Goal: Task Accomplishment & Management: Use online tool/utility

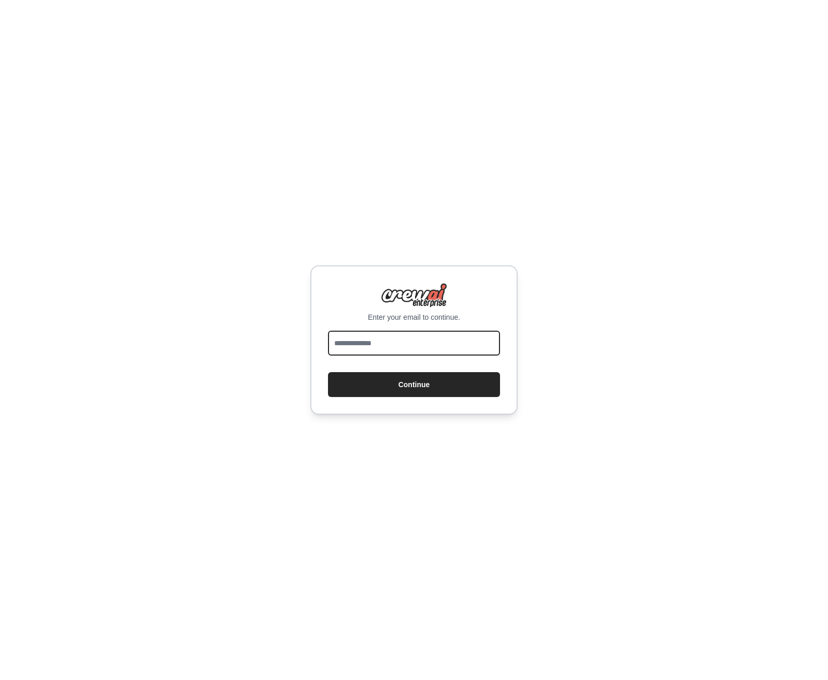
click at [389, 342] on input "email" at bounding box center [414, 343] width 172 height 25
click at [0, 680] on com-1password-button at bounding box center [0, 680] width 0 height 0
drag, startPoint x: 415, startPoint y: 342, endPoint x: 420, endPoint y: 349, distance: 8.9
click at [415, 342] on input "email" at bounding box center [414, 343] width 172 height 25
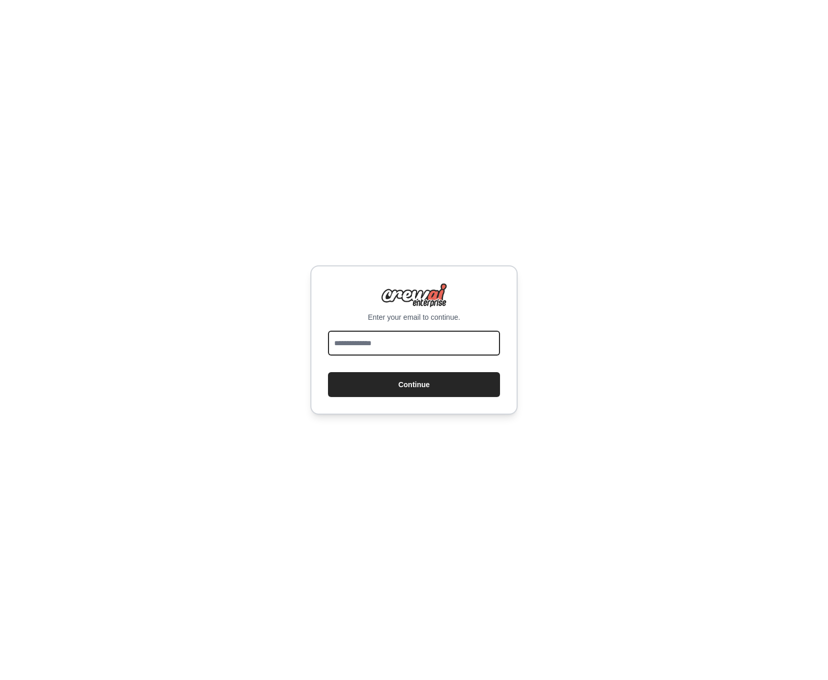
click at [0, 680] on com-1password-button at bounding box center [0, 680] width 0 height 0
type input "**********"
click at [328, 372] on button "Continue" at bounding box center [414, 384] width 172 height 25
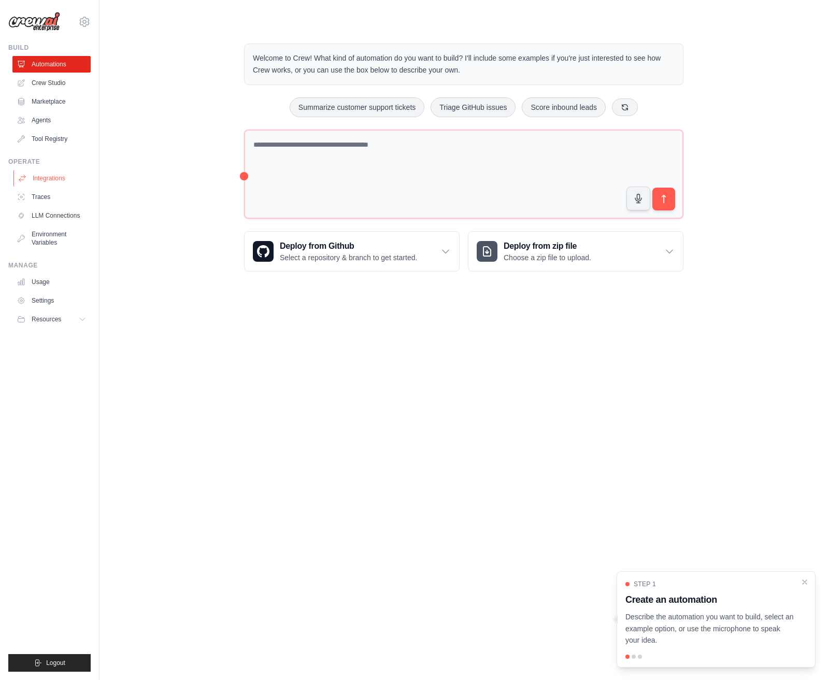
click at [65, 182] on link "Integrations" at bounding box center [52, 178] width 78 height 17
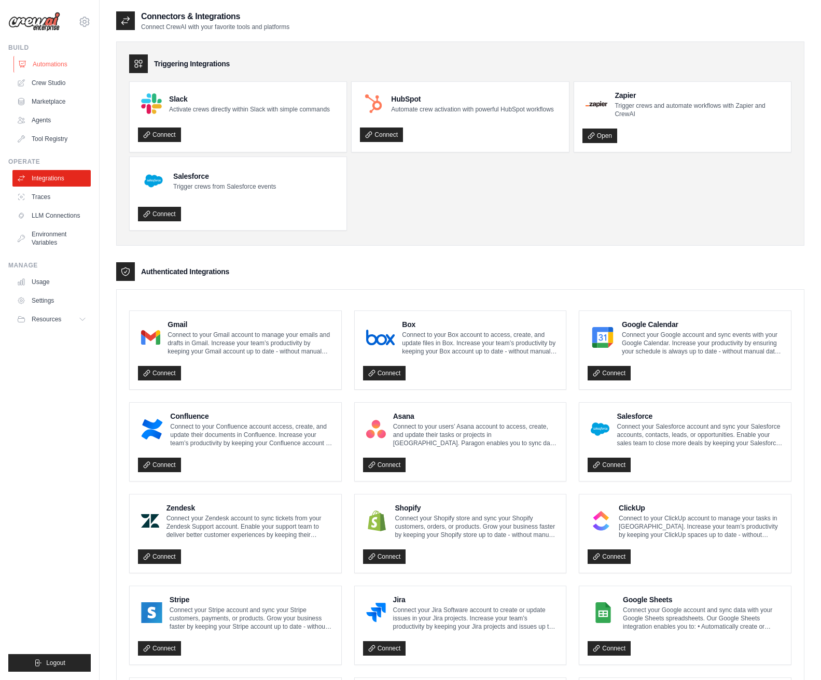
click at [58, 62] on link "Automations" at bounding box center [52, 64] width 78 height 17
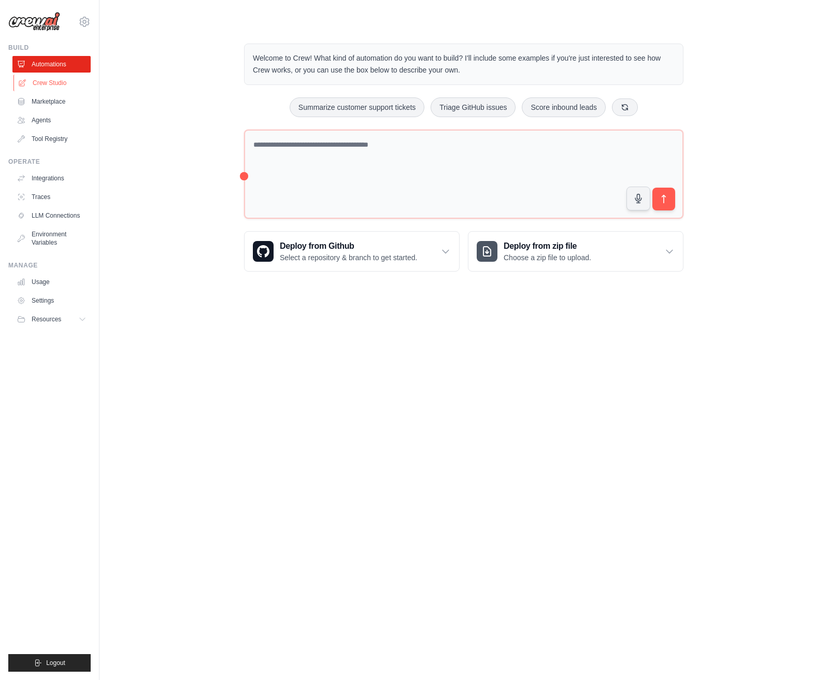
click at [62, 82] on link "Crew Studio" at bounding box center [52, 83] width 78 height 17
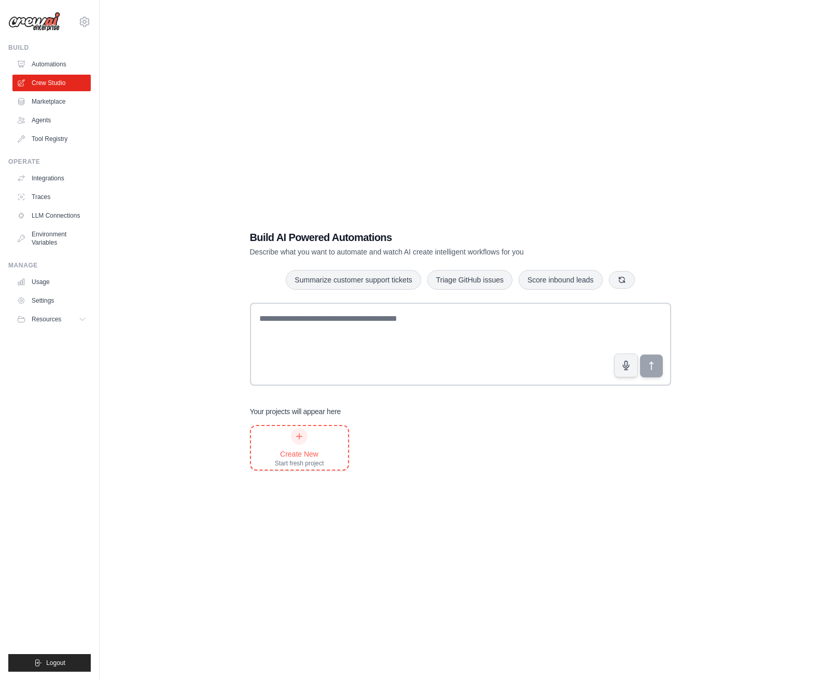
click at [293, 442] on div at bounding box center [299, 436] width 17 height 17
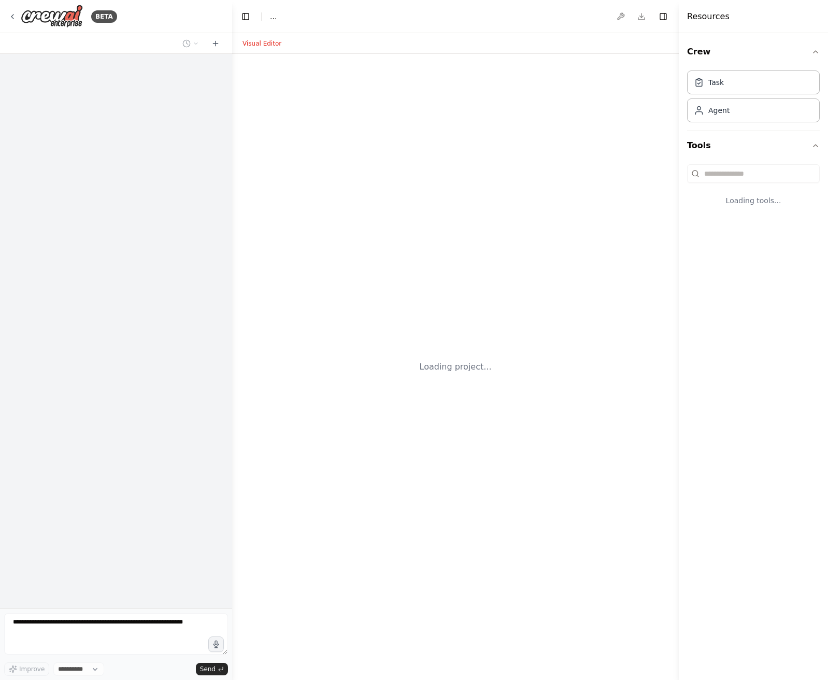
select select "****"
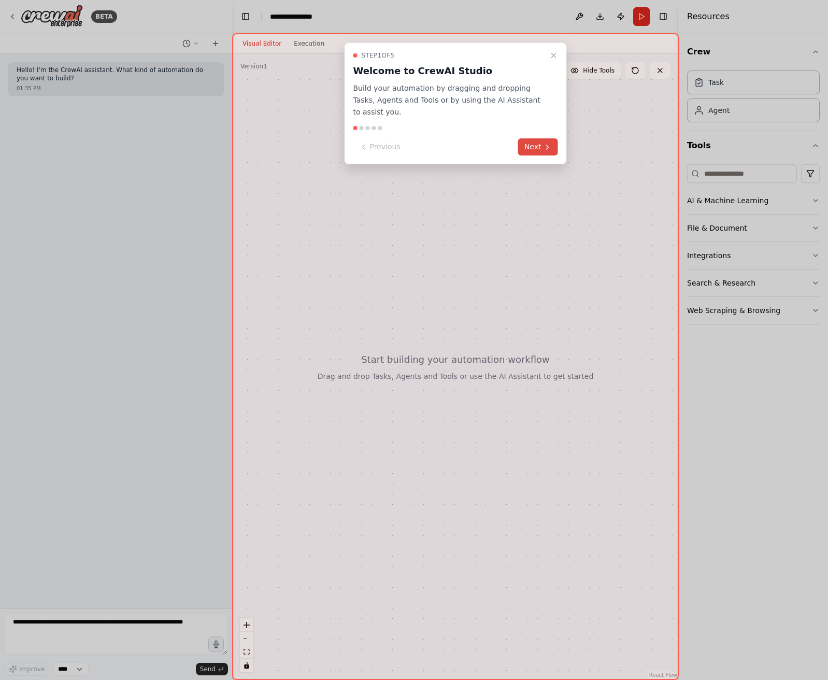
click at [535, 147] on button "Next" at bounding box center [538, 146] width 40 height 17
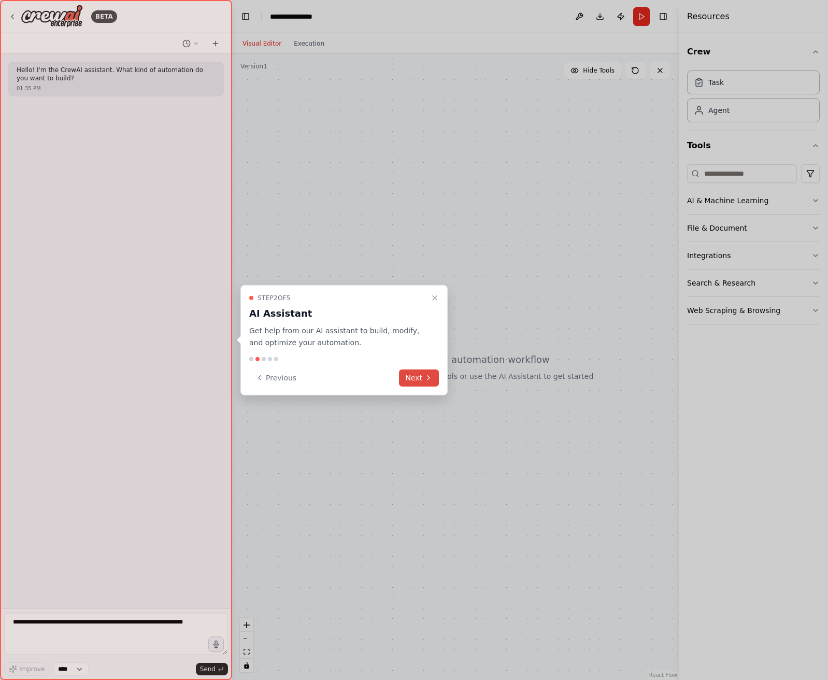
click at [419, 376] on button "Next" at bounding box center [419, 377] width 40 height 17
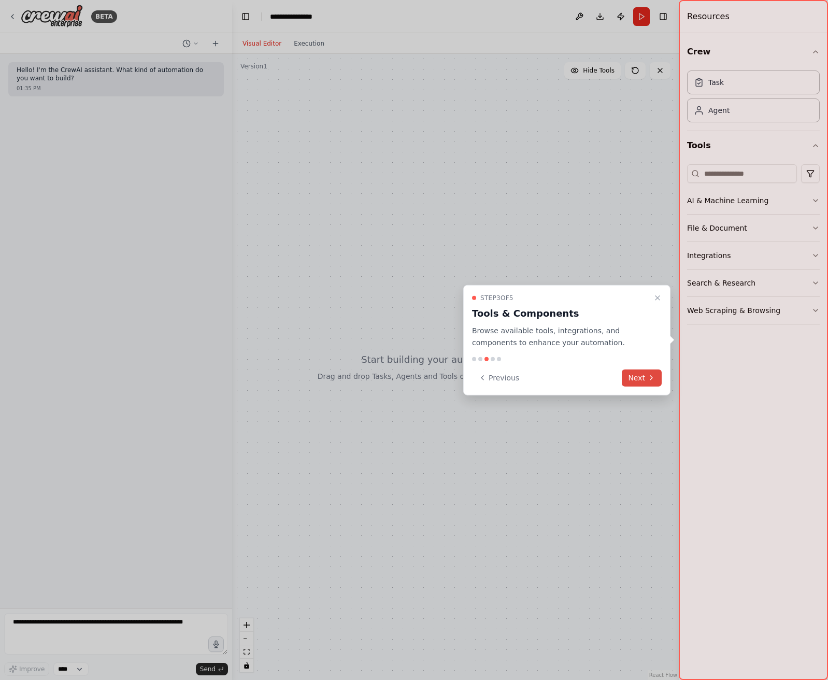
click at [639, 371] on button "Next" at bounding box center [642, 377] width 40 height 17
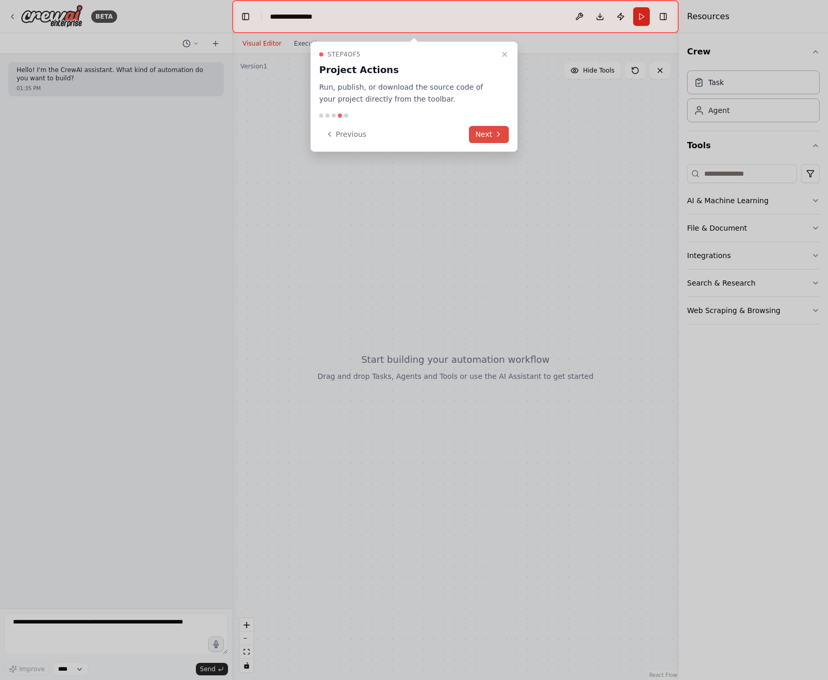
click at [500, 134] on icon at bounding box center [499, 134] width 8 height 8
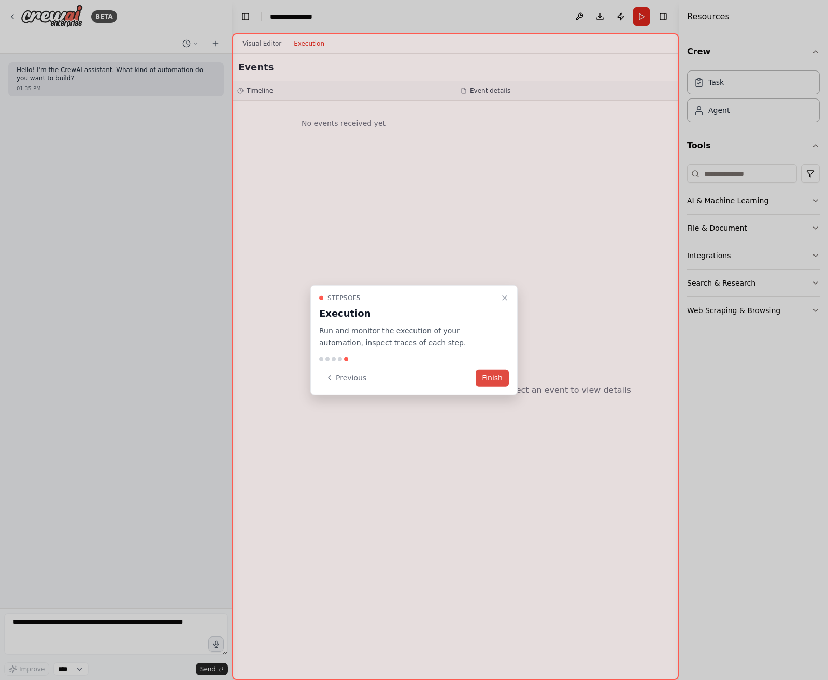
click at [499, 379] on button "Finish" at bounding box center [492, 377] width 33 height 17
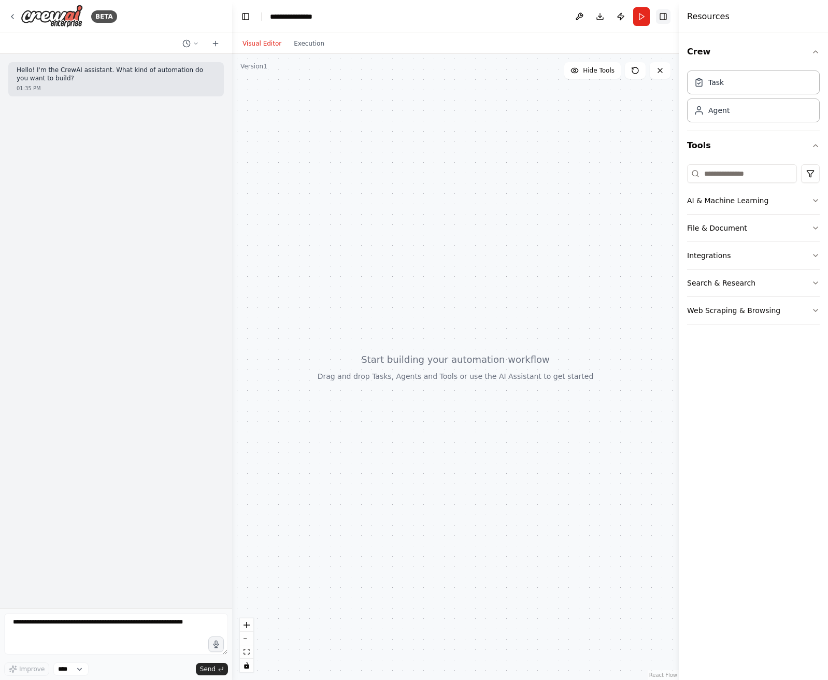
click at [659, 11] on button "Toggle Right Sidebar" at bounding box center [663, 16] width 15 height 15
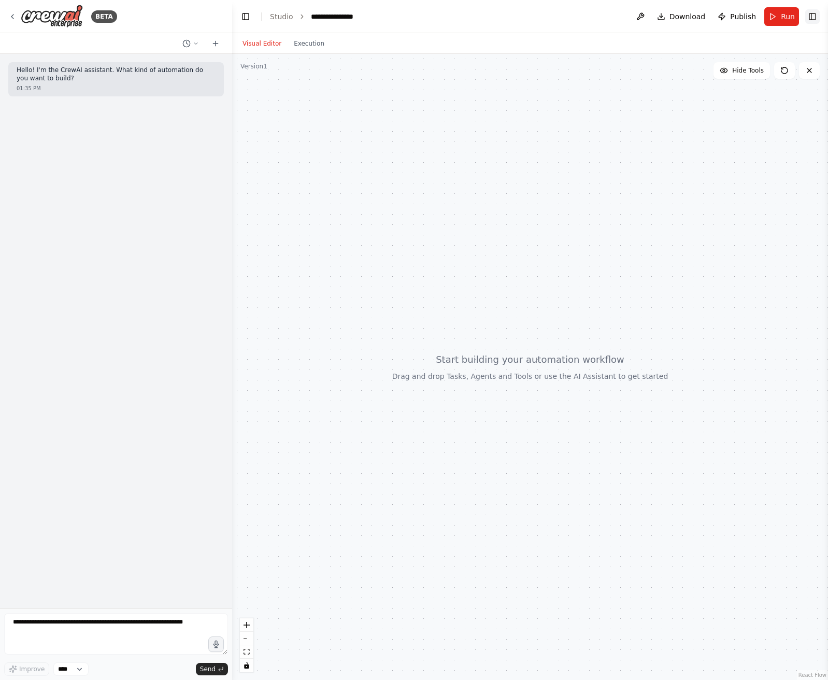
click at [813, 23] on button "Toggle Right Sidebar" at bounding box center [813, 16] width 15 height 15
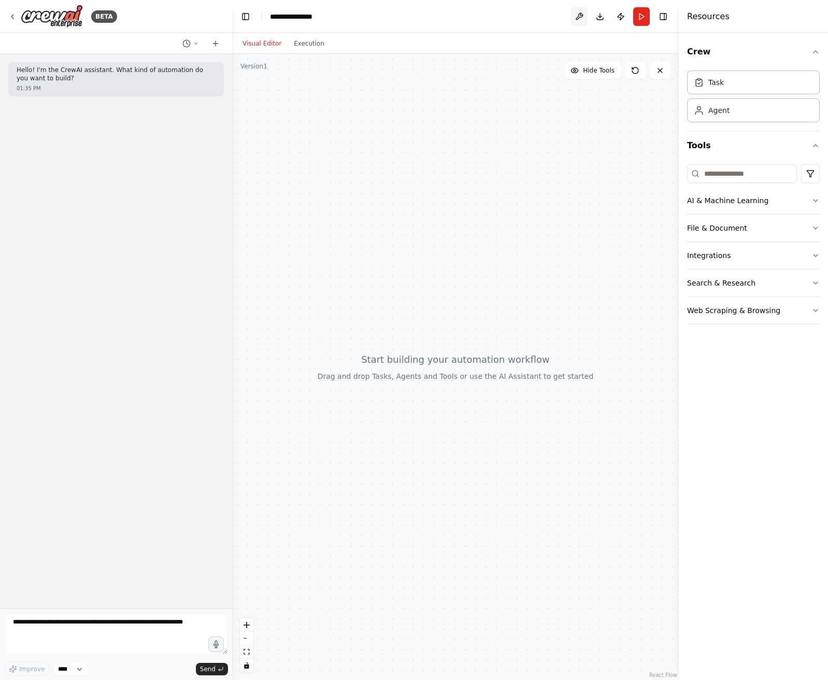
click at [580, 13] on button at bounding box center [579, 16] width 17 height 19
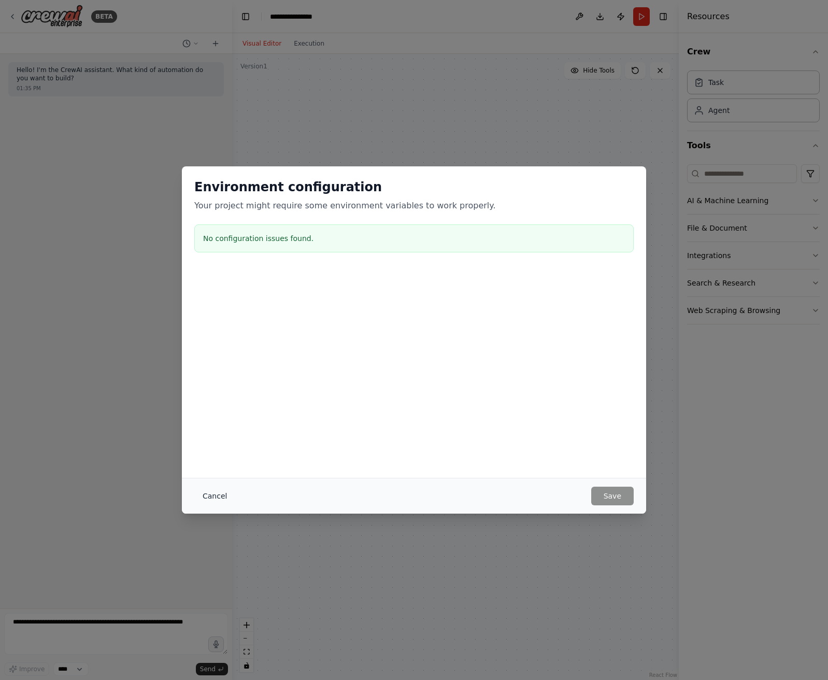
click at [210, 488] on button "Cancel" at bounding box center [214, 496] width 41 height 19
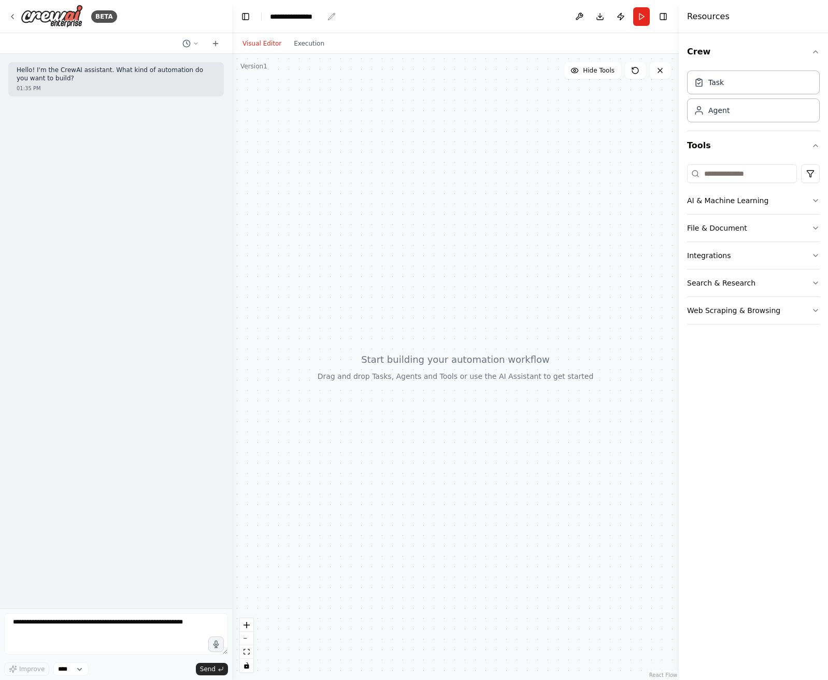
click at [298, 18] on div "**********" at bounding box center [296, 16] width 53 height 10
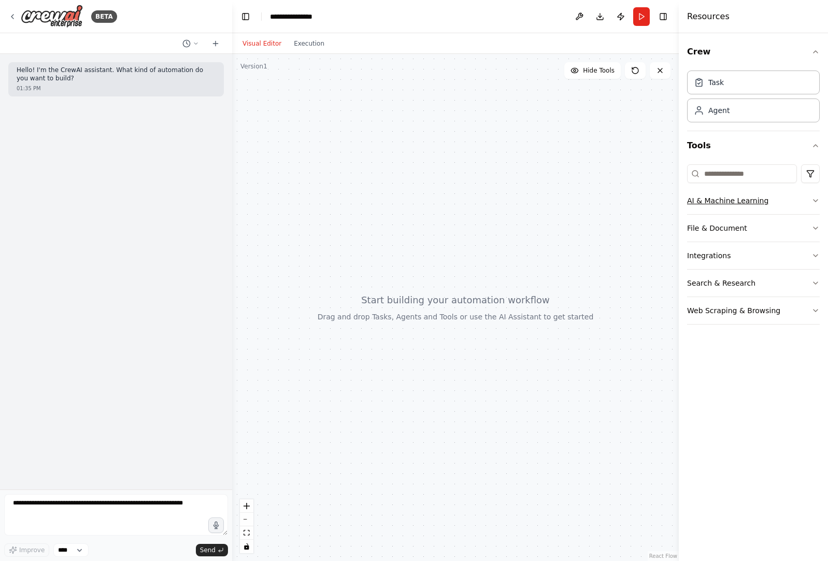
click at [813, 202] on icon "button" at bounding box center [816, 200] width 8 height 8
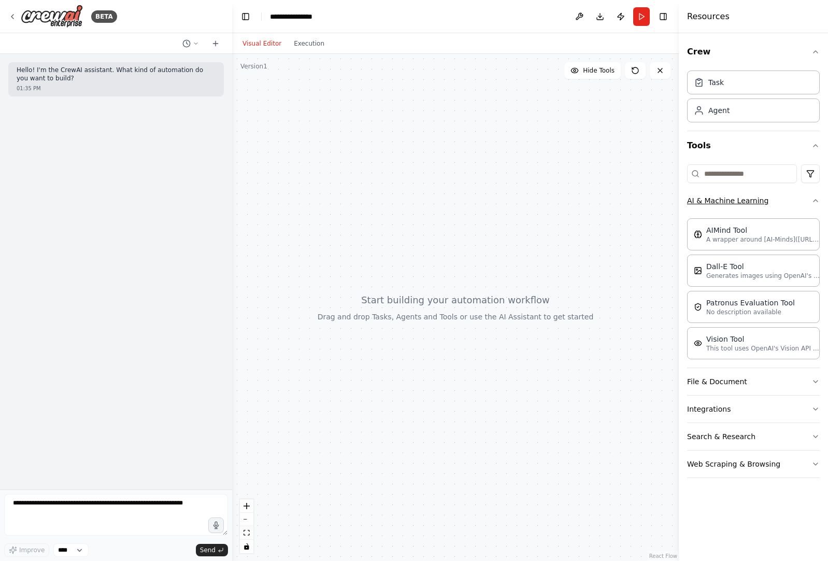
click at [813, 202] on icon "button" at bounding box center [816, 200] width 8 height 8
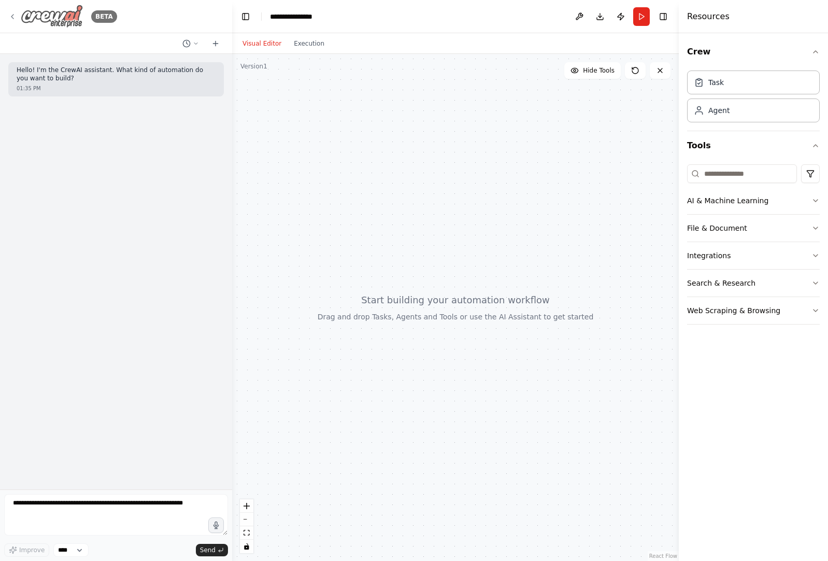
click at [13, 15] on icon at bounding box center [12, 16] width 8 height 8
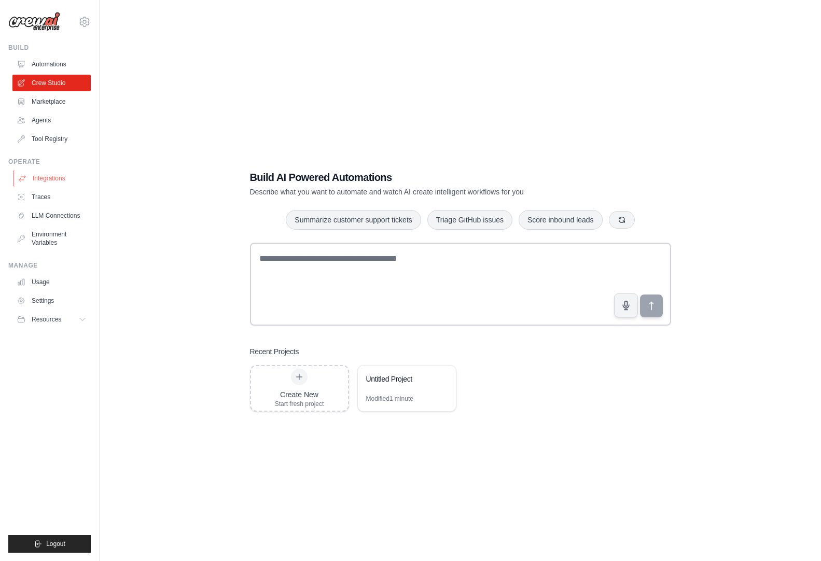
click at [53, 180] on link "Integrations" at bounding box center [52, 178] width 78 height 17
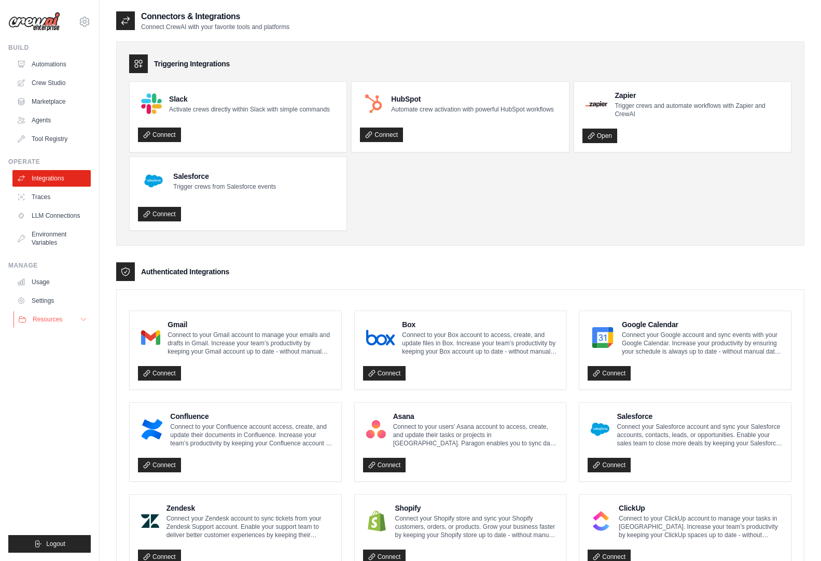
click at [85, 322] on icon at bounding box center [83, 319] width 8 height 8
click at [86, 320] on icon at bounding box center [83, 319] width 5 height 3
click at [44, 62] on link "Automations" at bounding box center [52, 64] width 78 height 17
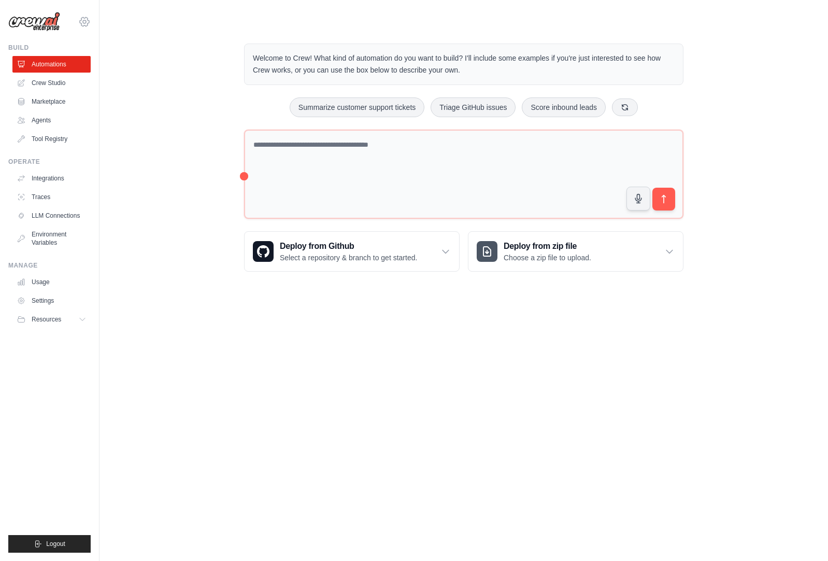
click at [87, 19] on icon at bounding box center [84, 22] width 12 height 12
click at [77, 68] on link "Settings" at bounding box center [84, 70] width 91 height 19
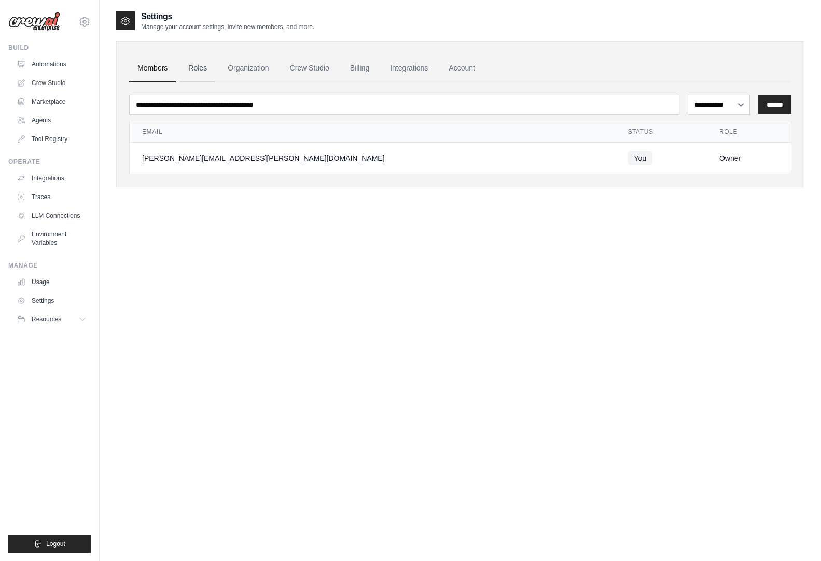
click at [206, 69] on link "Roles" at bounding box center [197, 68] width 35 height 28
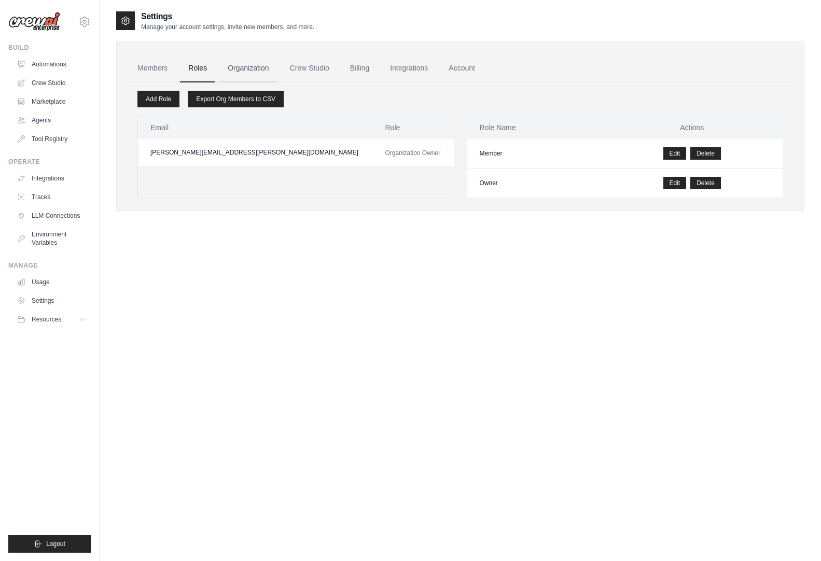
click at [258, 70] on link "Organization" at bounding box center [248, 68] width 58 height 28
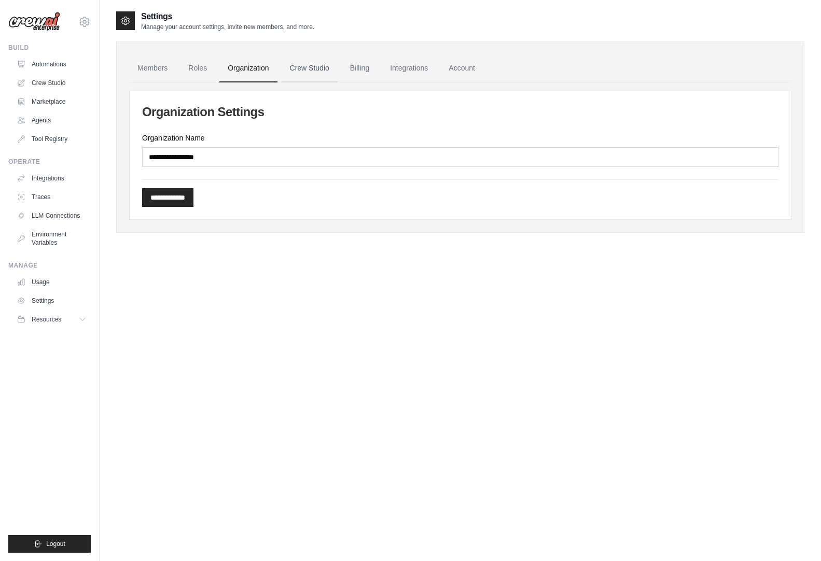
click at [333, 75] on link "Crew Studio" at bounding box center [309, 68] width 56 height 28
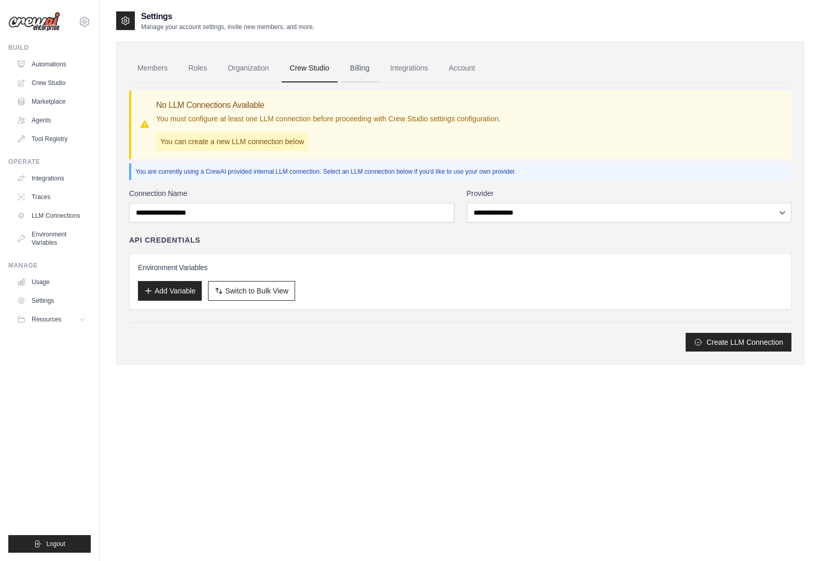
click at [346, 71] on link "Billing" at bounding box center [360, 68] width 36 height 28
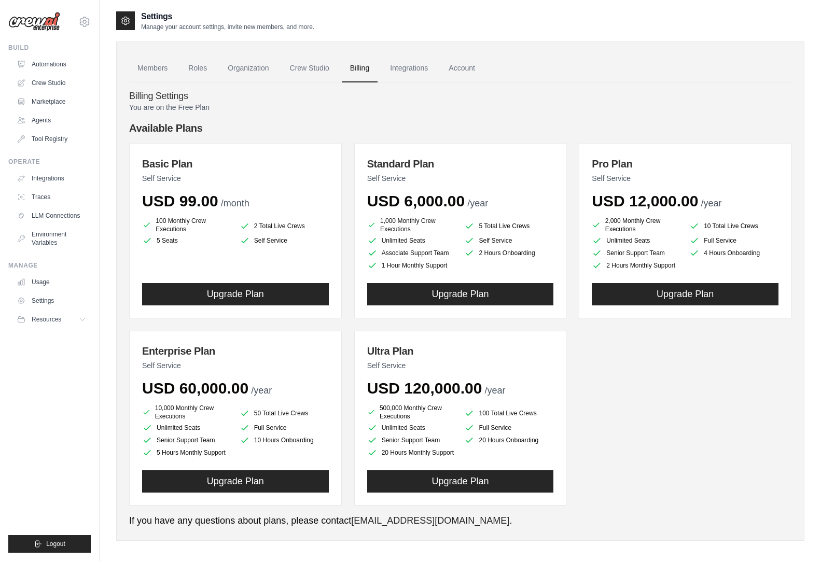
click at [400, 68] on link "Integrations" at bounding box center [409, 68] width 54 height 28
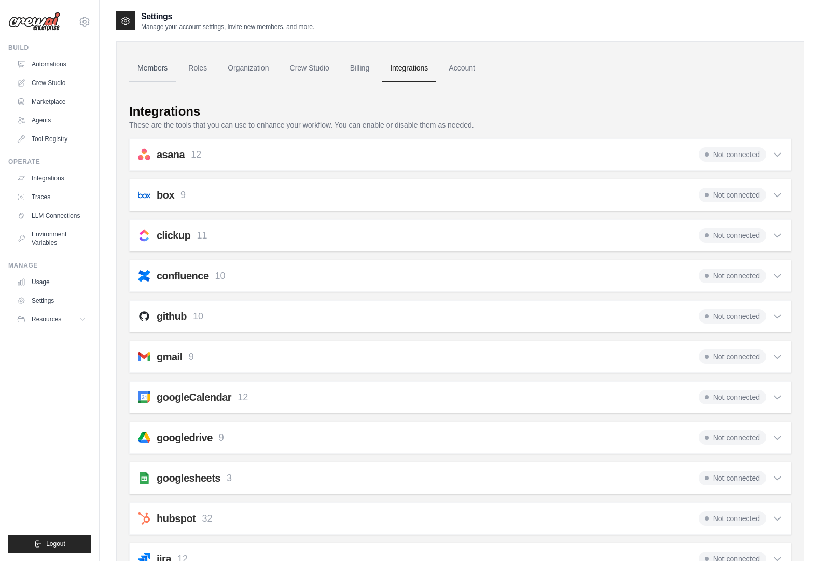
click at [158, 64] on link "Members" at bounding box center [152, 68] width 47 height 28
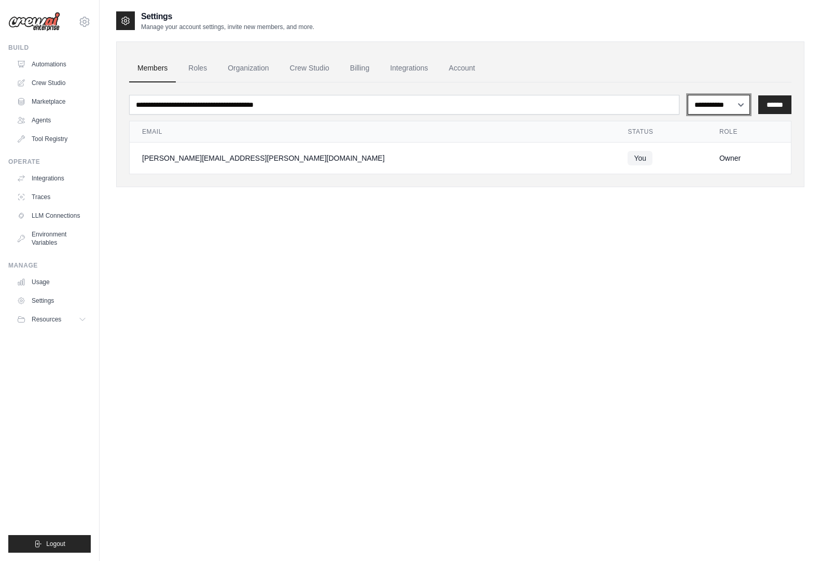
click at [738, 104] on select "**********" at bounding box center [718, 105] width 63 height 20
click at [32, 136] on link "Tool Registry" at bounding box center [52, 139] width 78 height 17
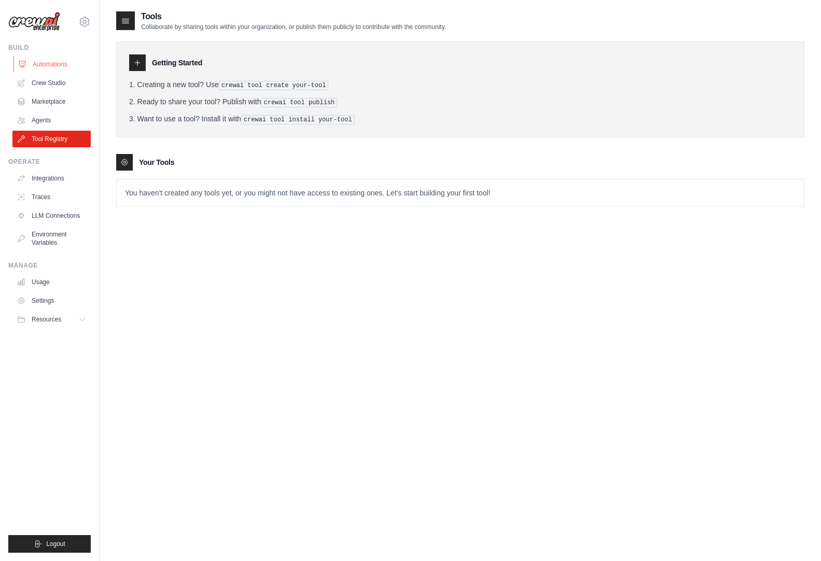
click at [31, 67] on link "Automations" at bounding box center [52, 64] width 78 height 17
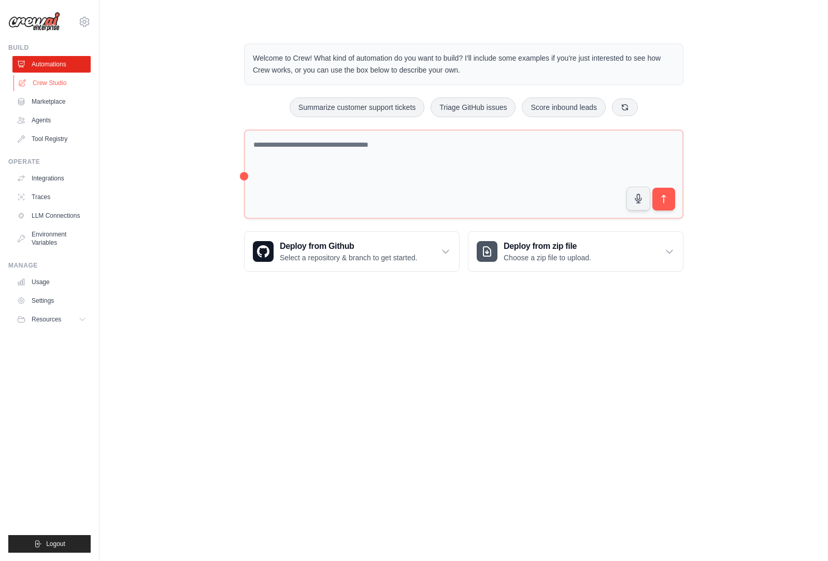
click at [34, 82] on link "Crew Studio" at bounding box center [52, 83] width 78 height 17
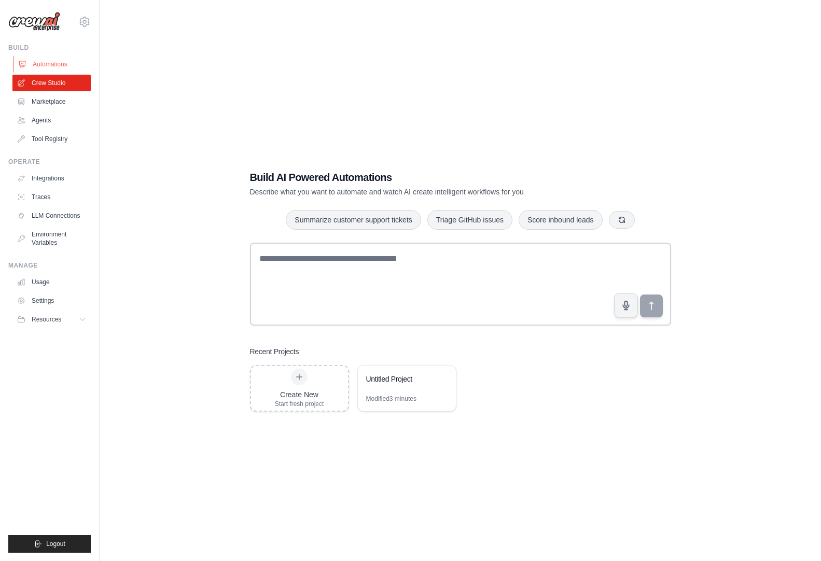
click at [31, 64] on link "Automations" at bounding box center [52, 64] width 78 height 17
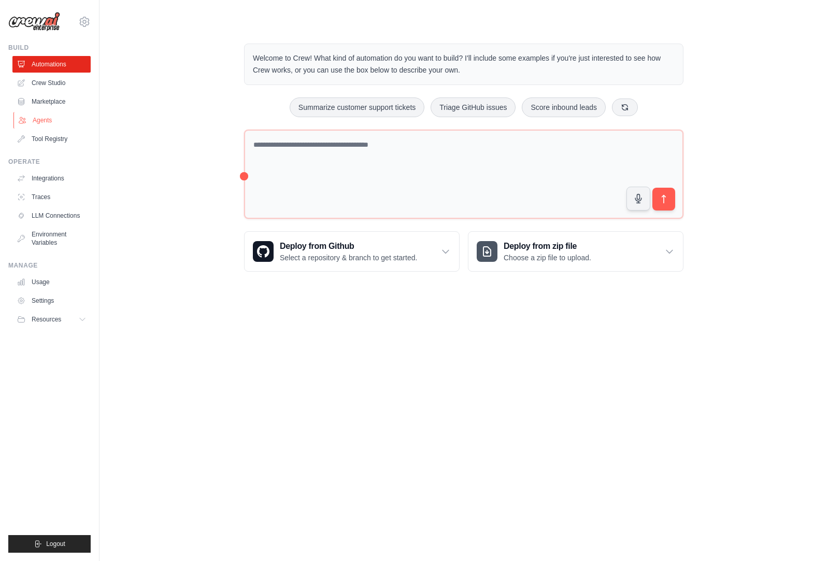
click at [51, 118] on link "Agents" at bounding box center [52, 120] width 78 height 17
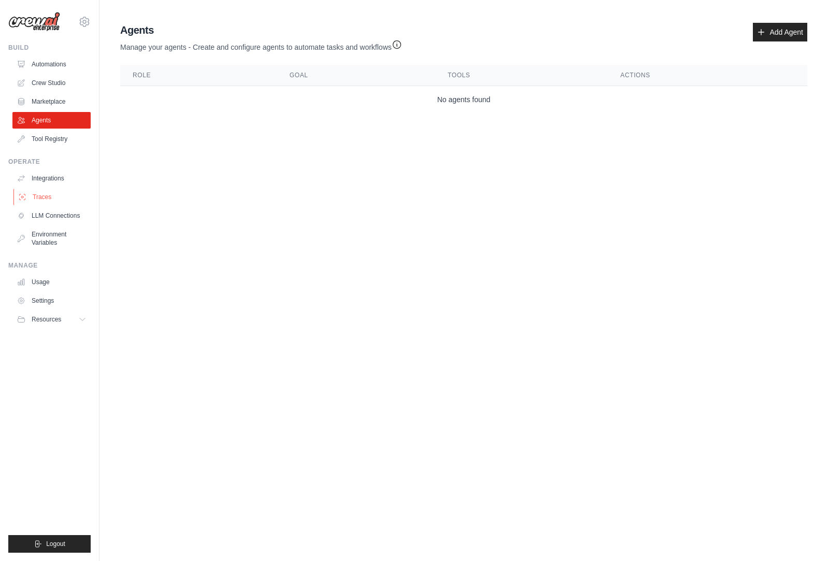
click at [66, 192] on link "Traces" at bounding box center [52, 197] width 78 height 17
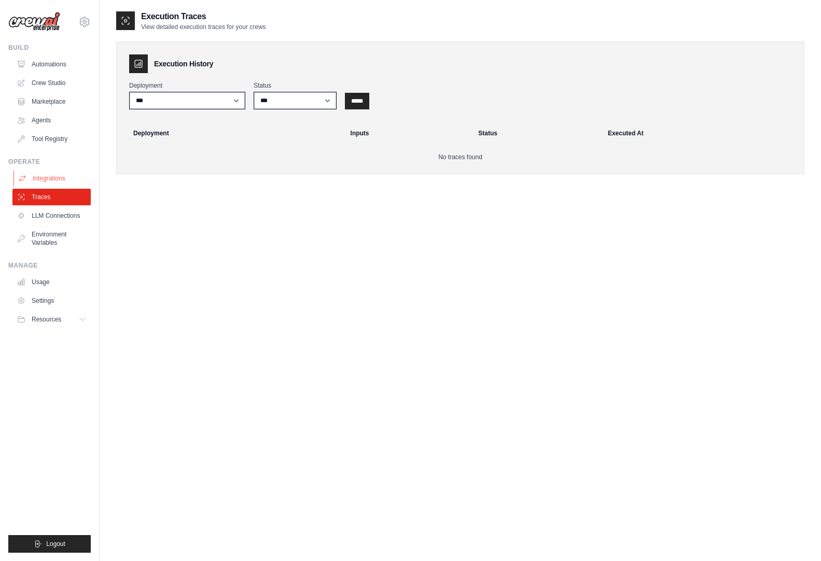
click at [59, 178] on link "Integrations" at bounding box center [52, 178] width 78 height 17
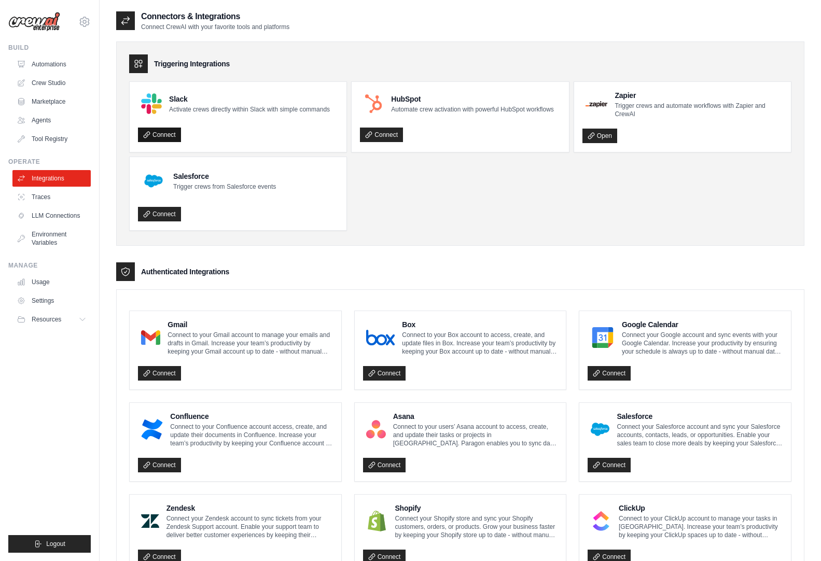
click at [159, 135] on link "Connect" at bounding box center [159, 135] width 43 height 15
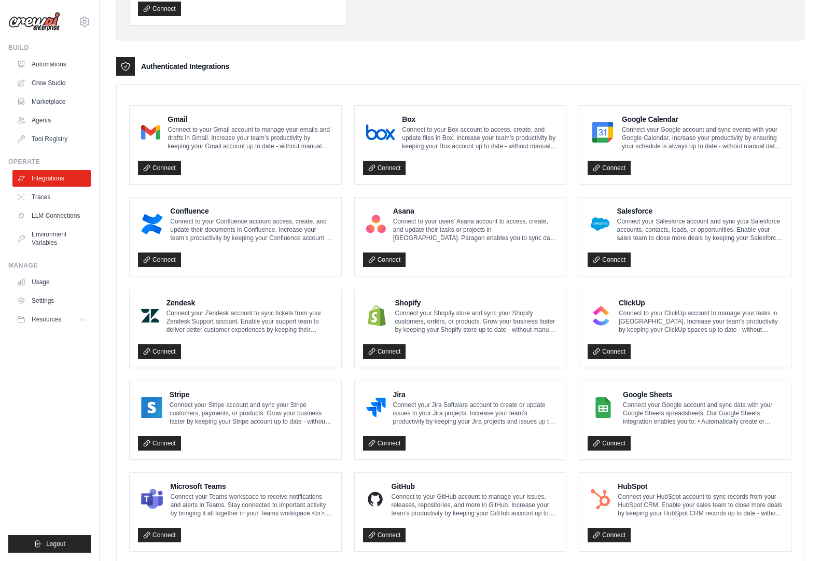
scroll to position [206, 0]
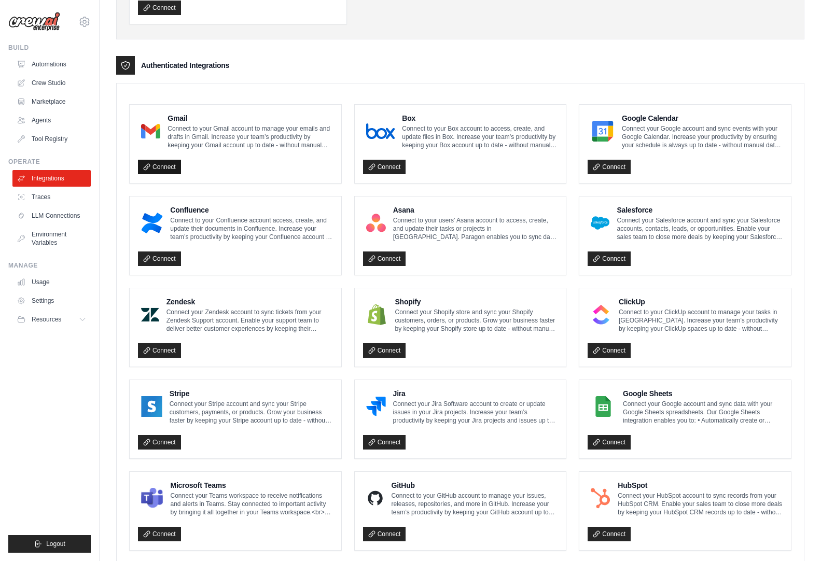
click at [163, 163] on link "Connect" at bounding box center [159, 167] width 43 height 15
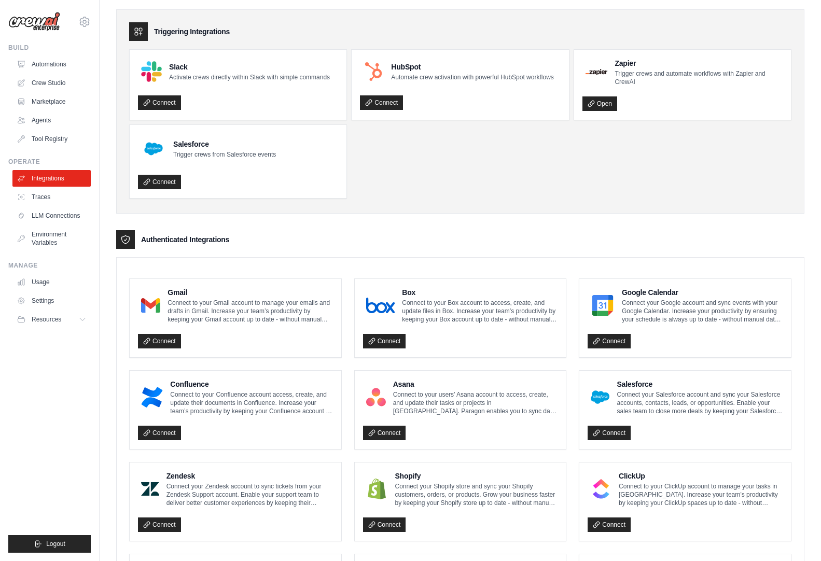
scroll to position [0, 0]
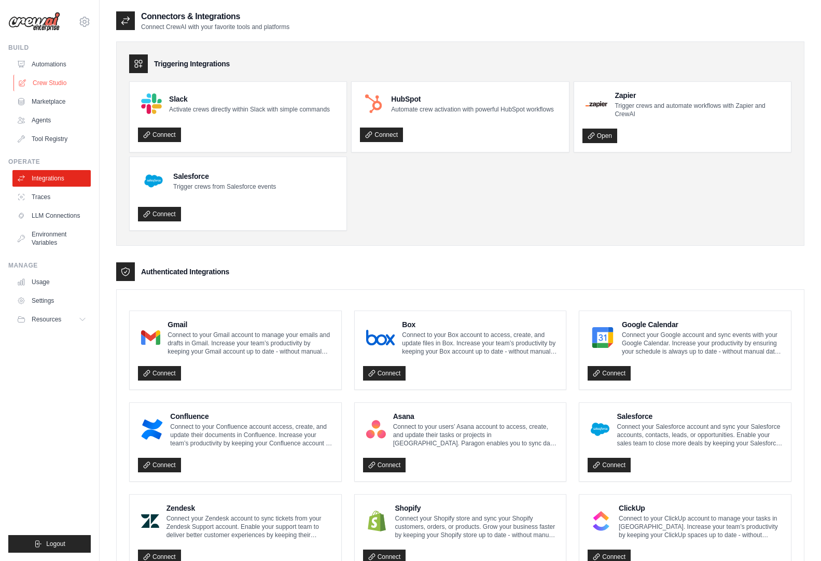
click at [55, 85] on link "Crew Studio" at bounding box center [52, 83] width 78 height 17
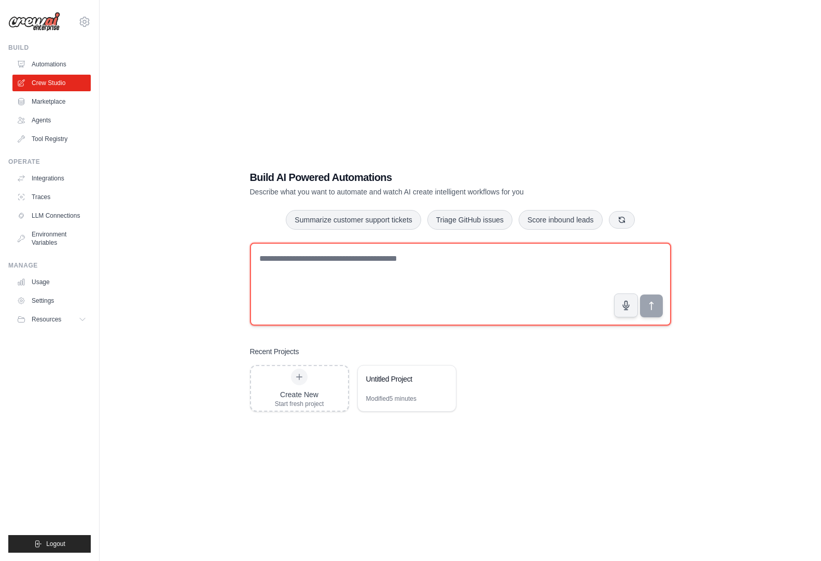
click at [544, 261] on textarea at bounding box center [460, 284] width 421 height 83
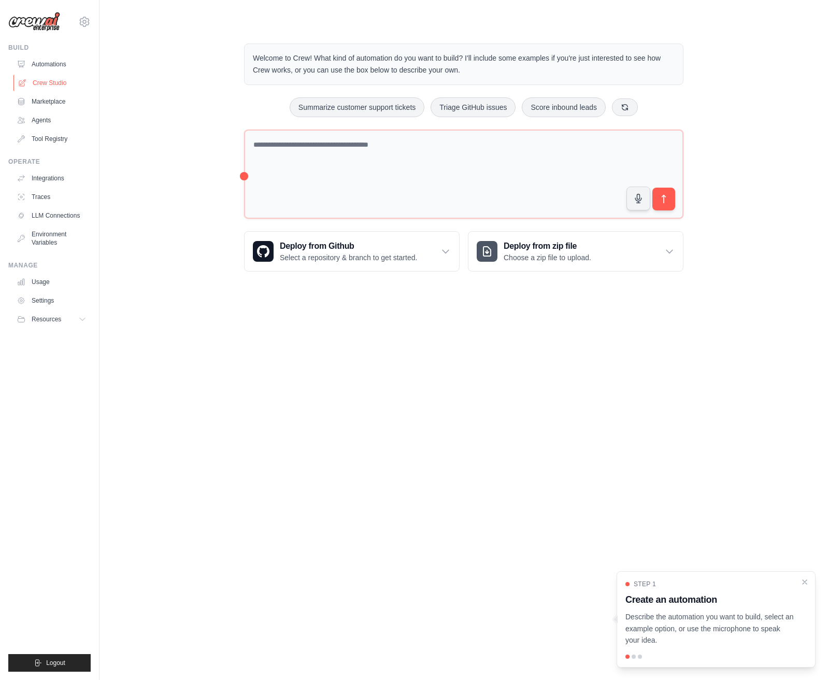
click at [43, 84] on link "Crew Studio" at bounding box center [52, 83] width 78 height 17
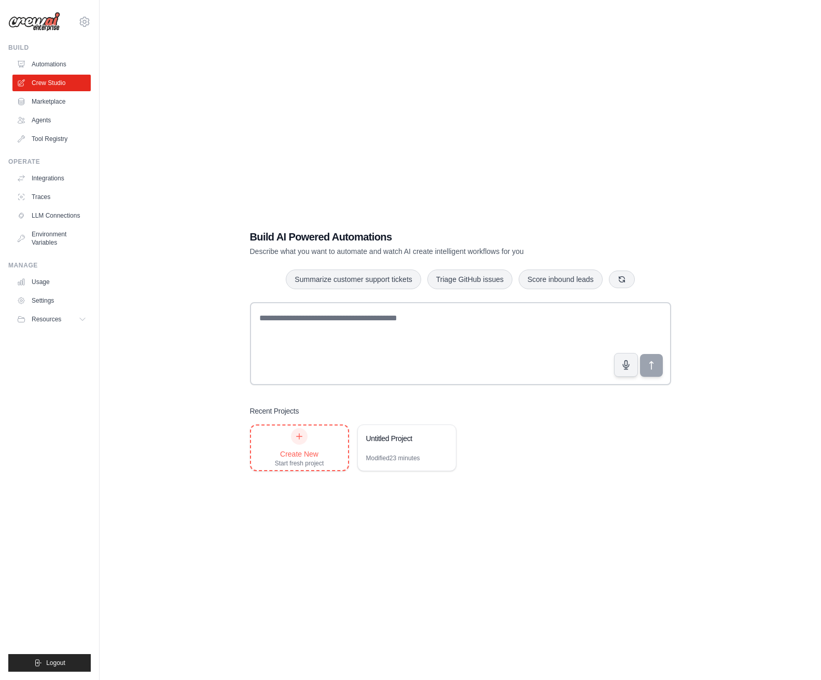
click at [312, 431] on div "Create New Start fresh project" at bounding box center [299, 447] width 49 height 39
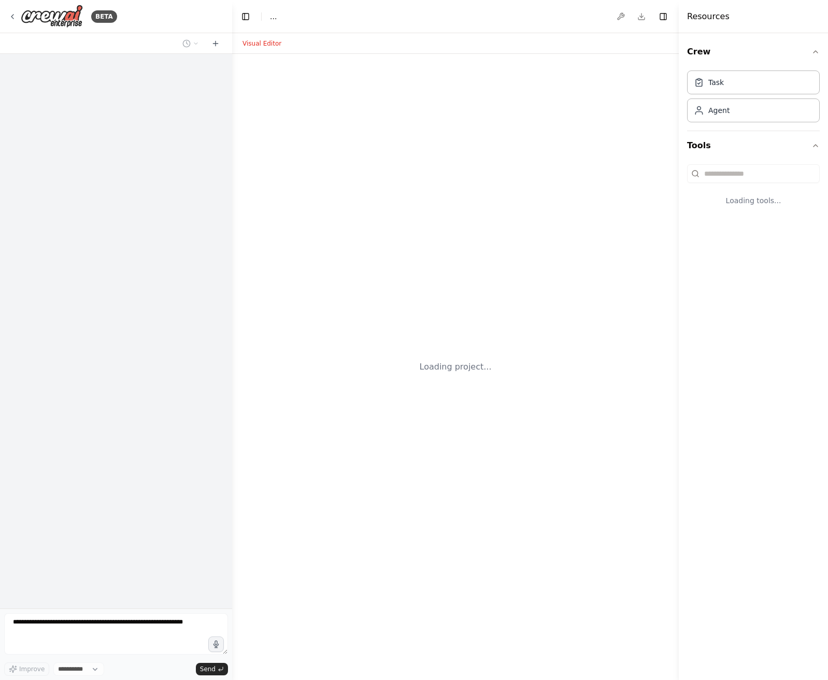
select select "****"
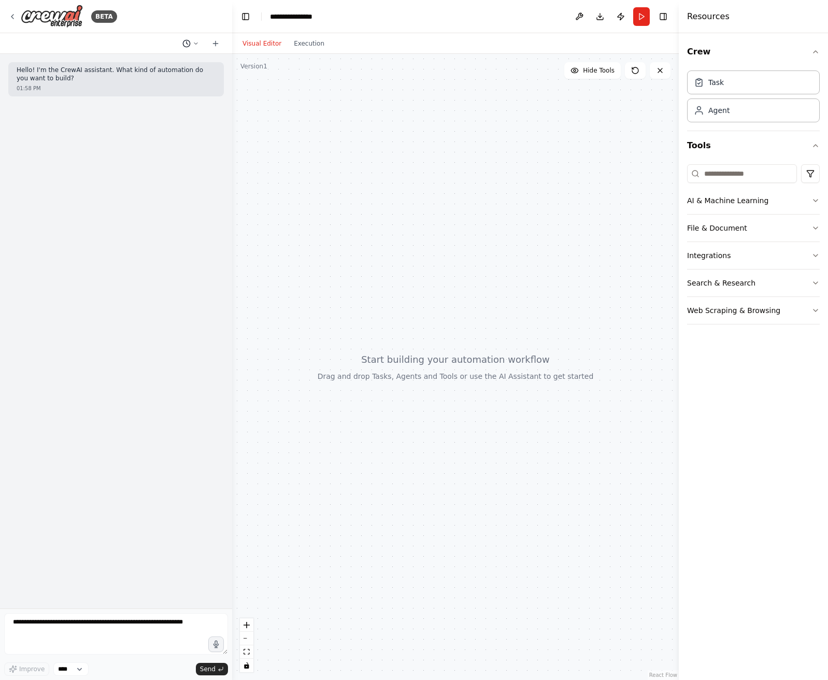
click at [196, 39] on button at bounding box center [190, 43] width 25 height 12
click at [176, 153] on div at bounding box center [116, 340] width 232 height 680
